Goal: Information Seeking & Learning: Understand process/instructions

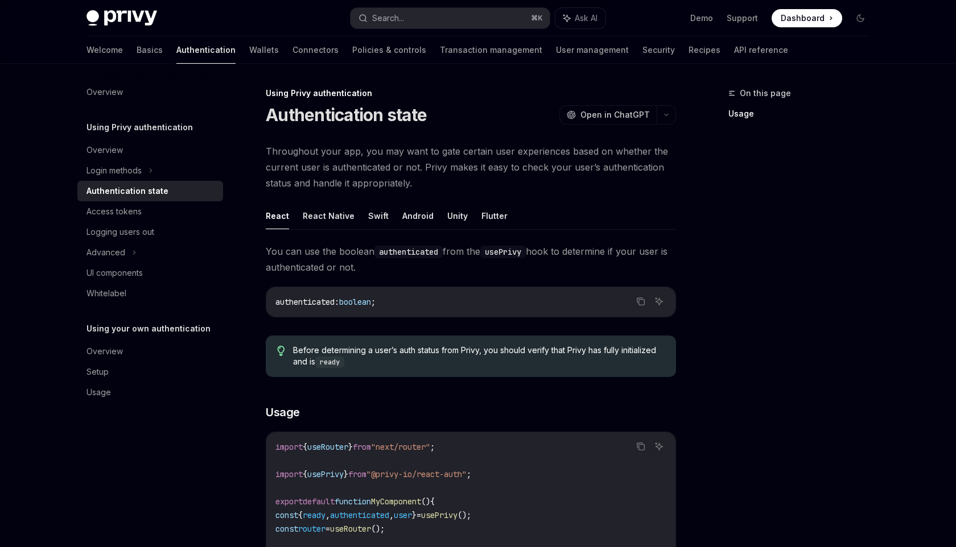
scroll to position [263, 0]
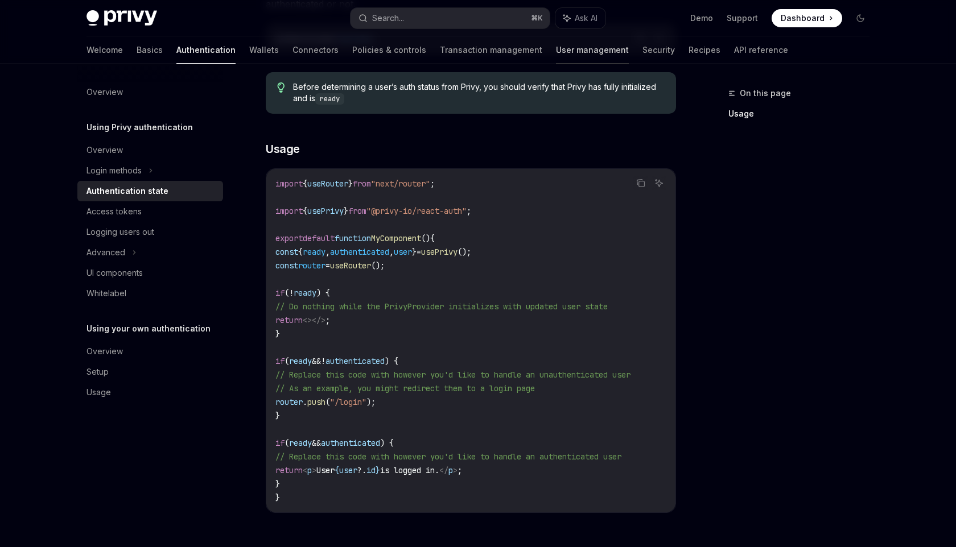
click at [556, 54] on link "User management" at bounding box center [592, 49] width 73 height 27
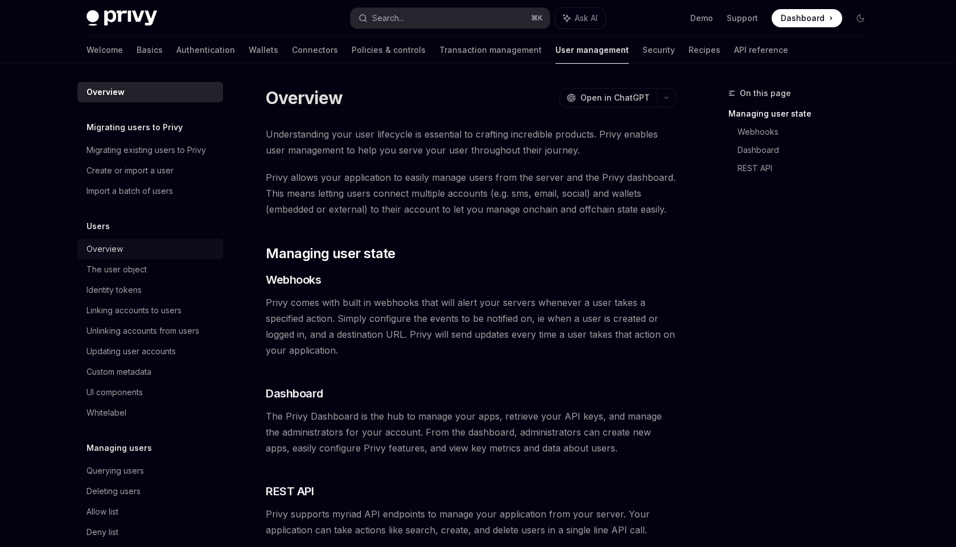
click at [134, 251] on div "Overview" at bounding box center [151, 249] width 130 height 14
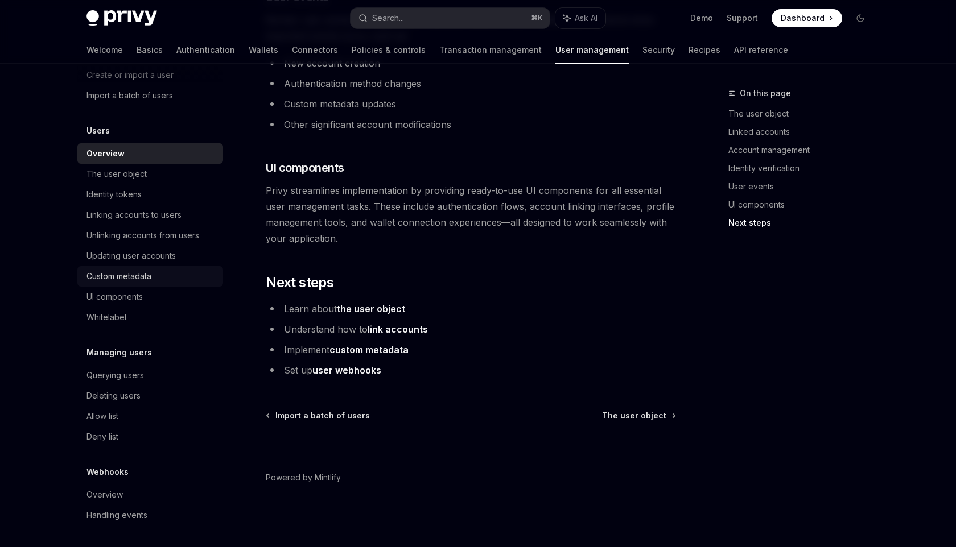
scroll to position [97, 0]
click at [124, 195] on div "Identity tokens" at bounding box center [113, 194] width 55 height 14
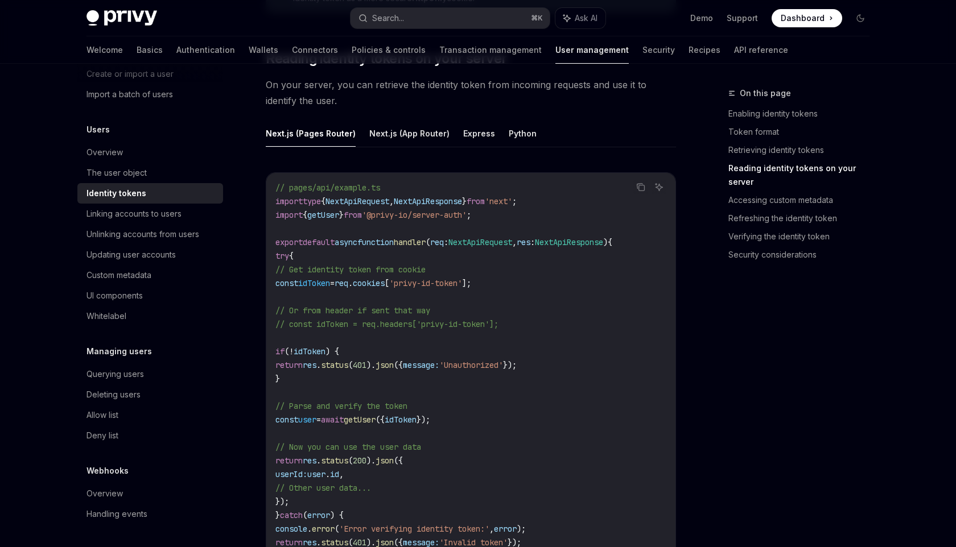
scroll to position [1500, 0]
click at [412, 138] on button "Next.js (App Router)" at bounding box center [409, 132] width 80 height 27
type textarea "*"
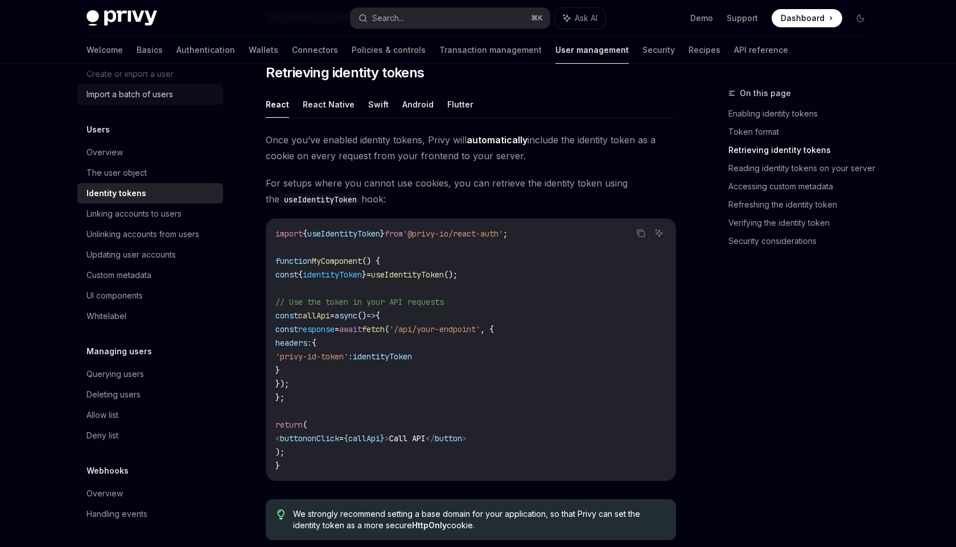
scroll to position [984, 0]
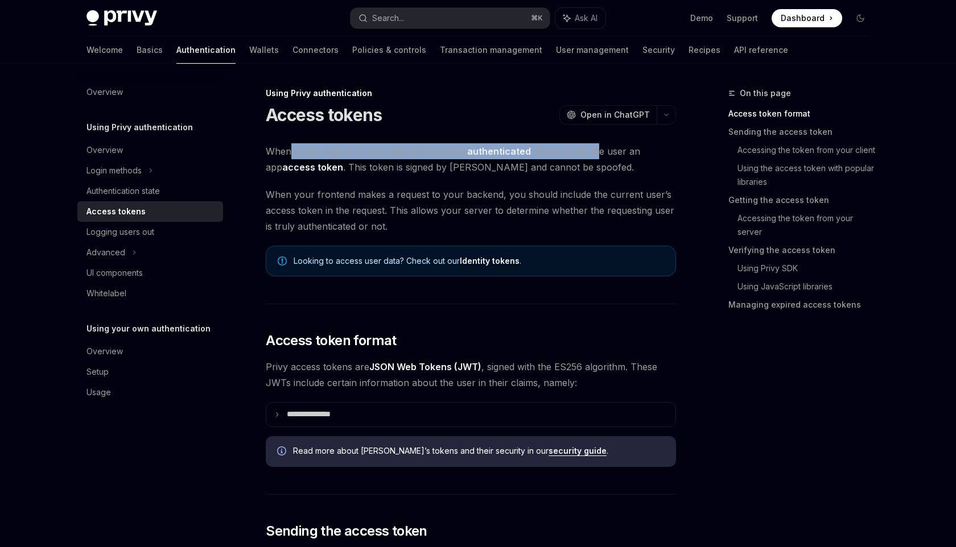
drag, startPoint x: 291, startPoint y: 152, endPoint x: 595, endPoint y: 156, distance: 303.8
click at [595, 156] on span "When a user logs in to your app and becomes authenticated , Privy issues the us…" at bounding box center [471, 159] width 410 height 32
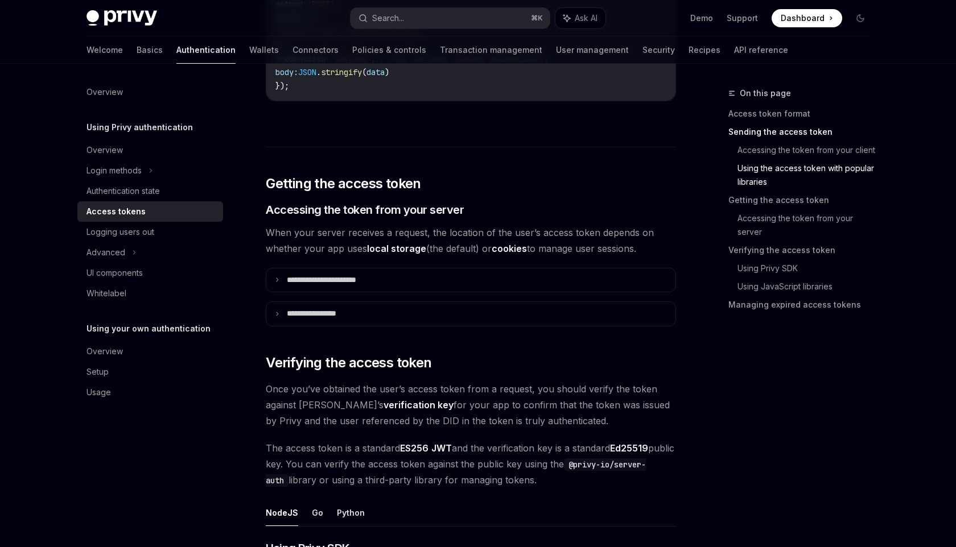
scroll to position [1348, 0]
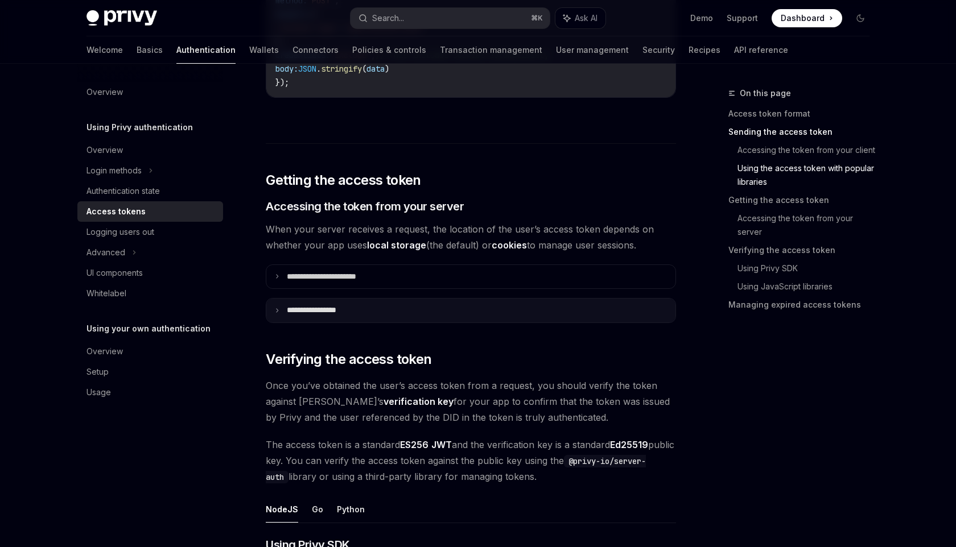
click at [277, 304] on summary "**********" at bounding box center [470, 311] width 409 height 24
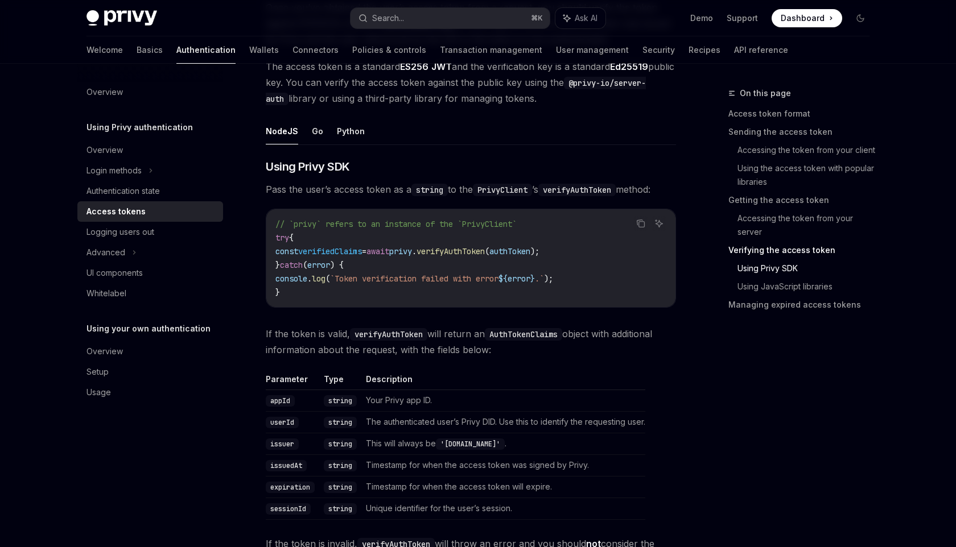
scroll to position [1957, 0]
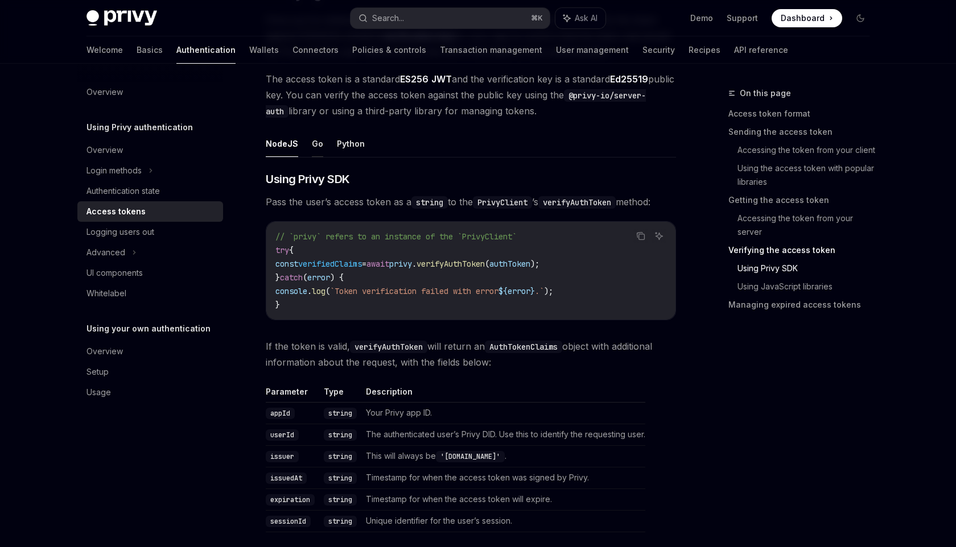
click at [319, 147] on button "Go" at bounding box center [317, 143] width 11 height 27
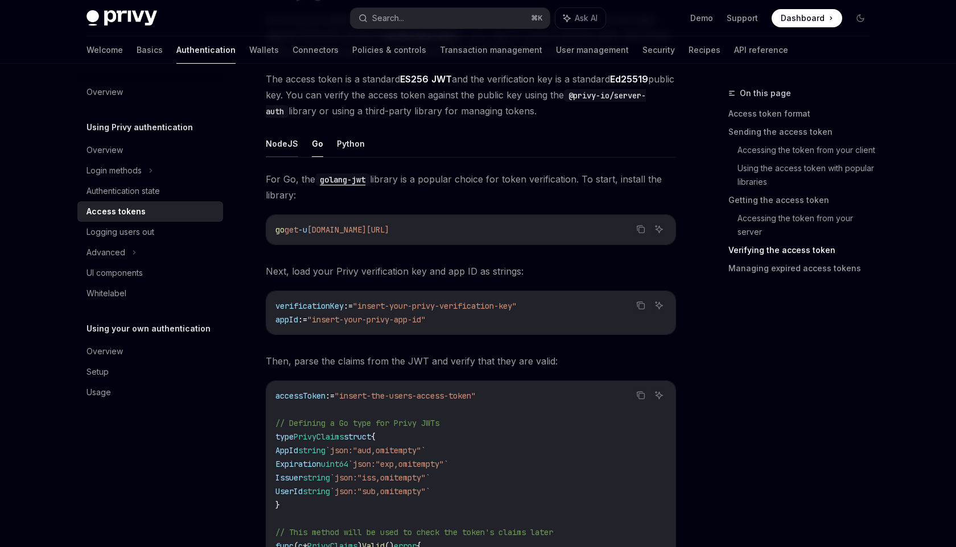
click at [279, 142] on button "NodeJS" at bounding box center [282, 143] width 32 height 27
type textarea "*"
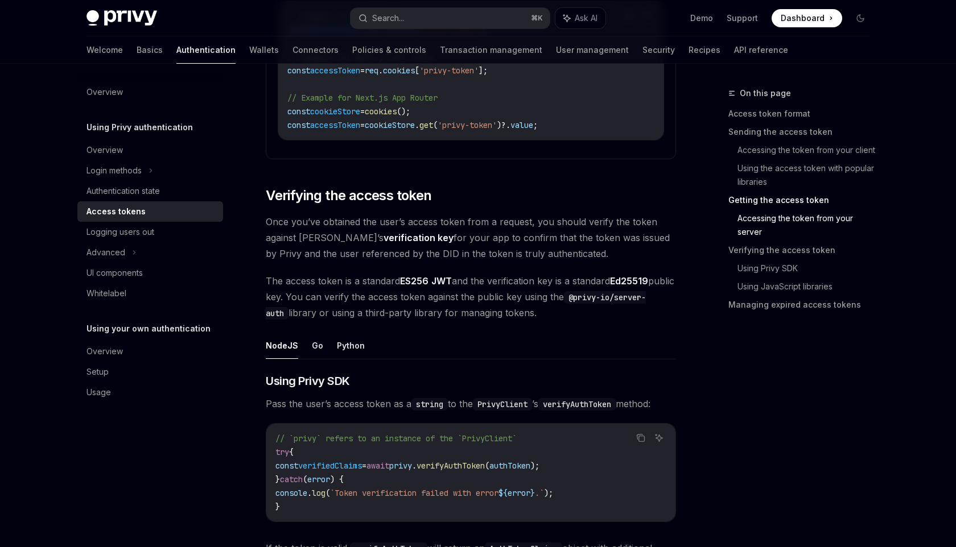
scroll to position [1752, 0]
